Goal: Check status: Check status

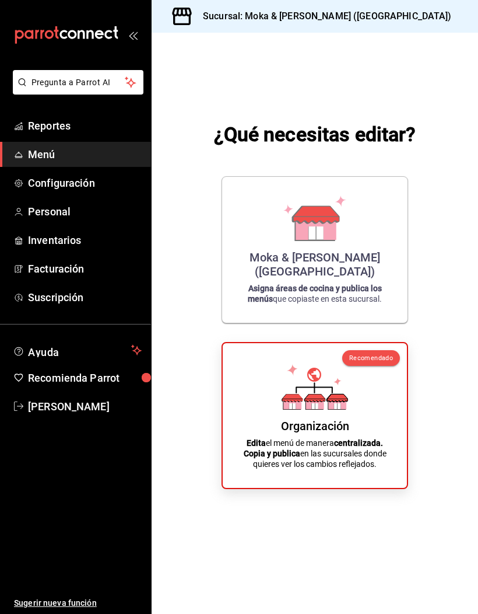
click at [44, 122] on span "Reportes" at bounding box center [85, 126] width 114 height 16
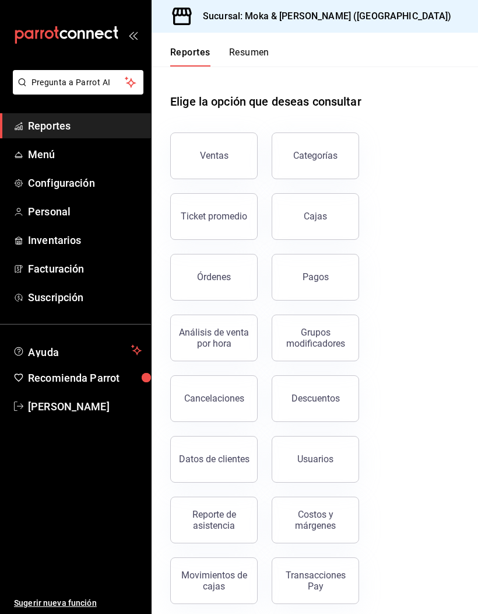
click at [352, 212] on link "Cajas" at bounding box center [316, 216] width 88 height 47
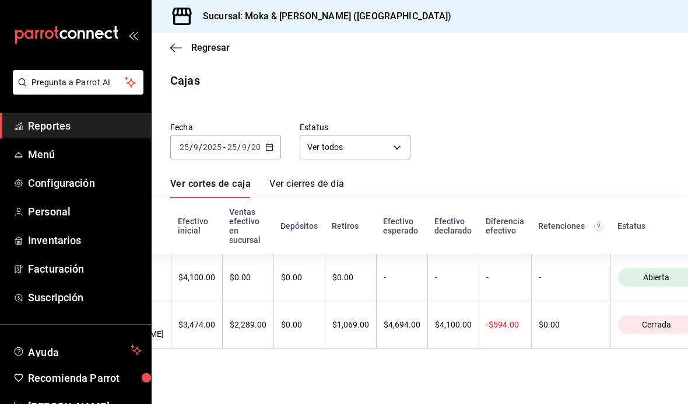
scroll to position [0, 239]
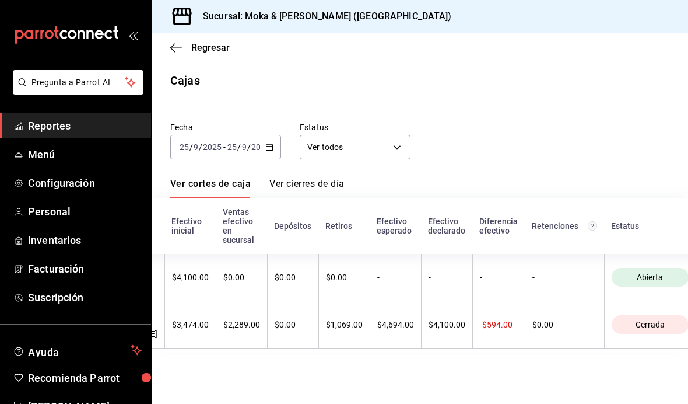
click at [333, 182] on link "Ver cierres de día" at bounding box center [307, 188] width 75 height 20
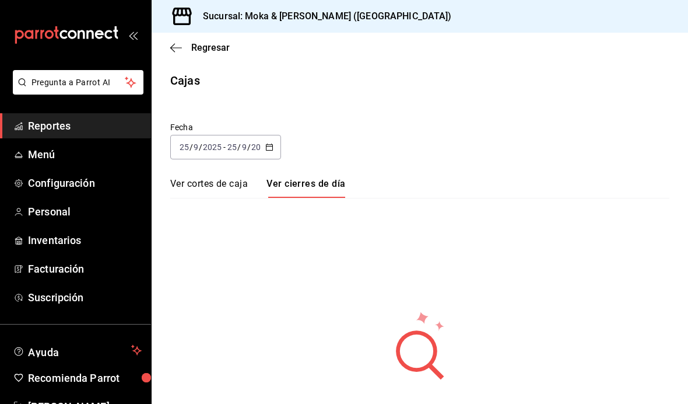
click at [196, 181] on link "Ver cortes de caja" at bounding box center [209, 188] width 78 height 20
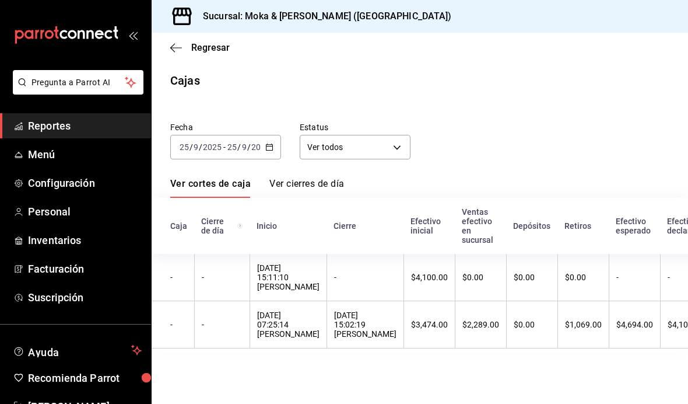
click at [176, 47] on icon "button" at bounding box center [176, 47] width 12 height 1
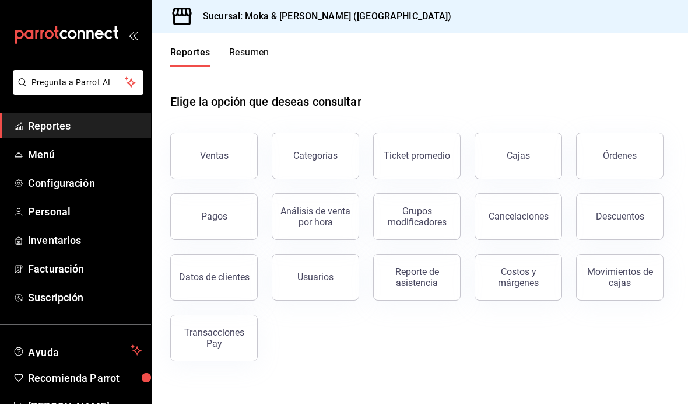
click at [478, 275] on div "Movimientos de cajas" at bounding box center [620, 277] width 72 height 22
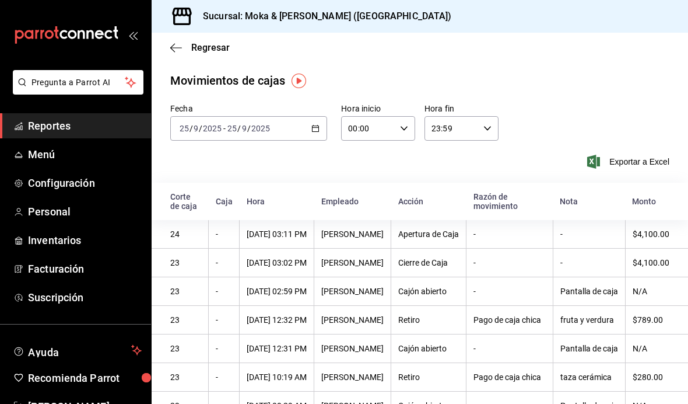
click at [178, 53] on icon "button" at bounding box center [176, 48] width 12 height 11
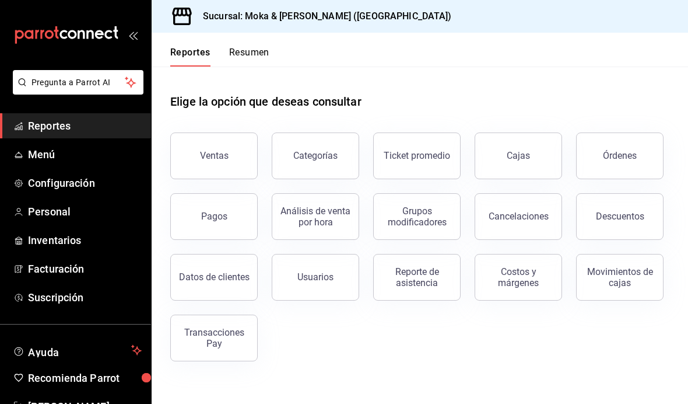
click at [478, 164] on link "Cajas" at bounding box center [519, 155] width 88 height 47
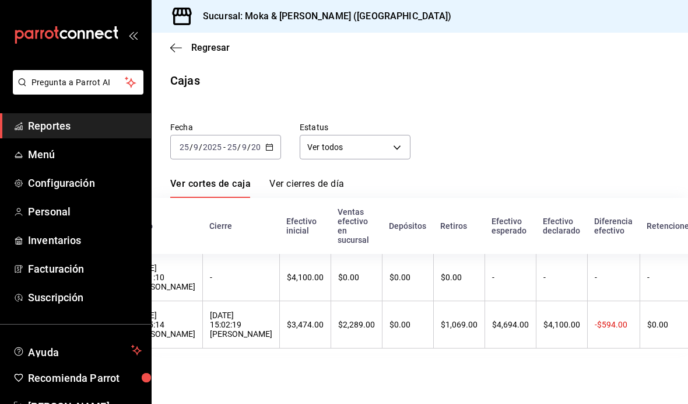
scroll to position [0, 231]
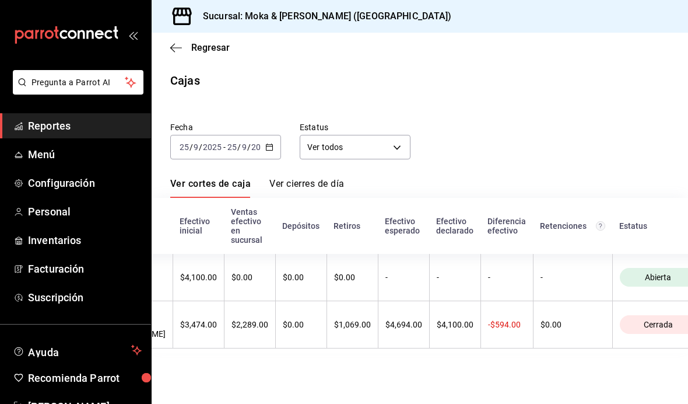
click at [219, 139] on div "[DATE] [DATE] - [DATE] [DATE]" at bounding box center [225, 147] width 111 height 25
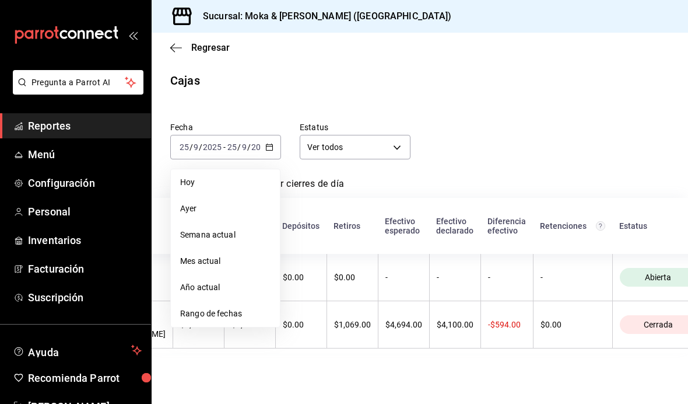
click at [196, 212] on span "Ayer" at bounding box center [225, 208] width 90 height 12
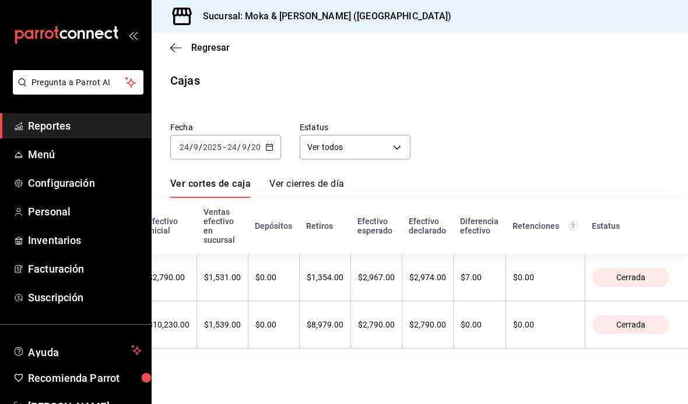
scroll to position [0, 283]
click at [193, 148] on input "9" at bounding box center [196, 146] width 6 height 9
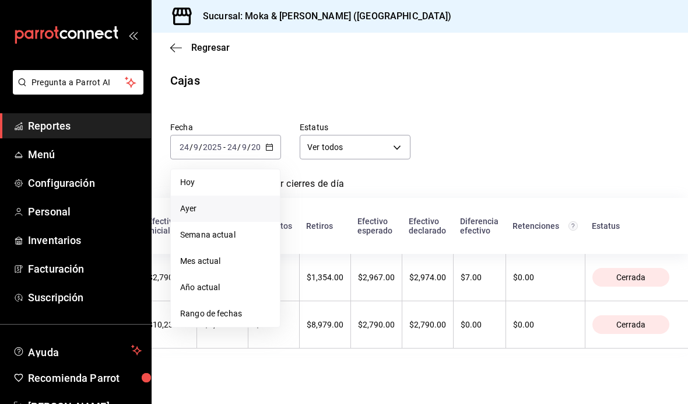
click at [186, 181] on span "Hoy" at bounding box center [225, 182] width 90 height 12
